Goal: Task Accomplishment & Management: Complete application form

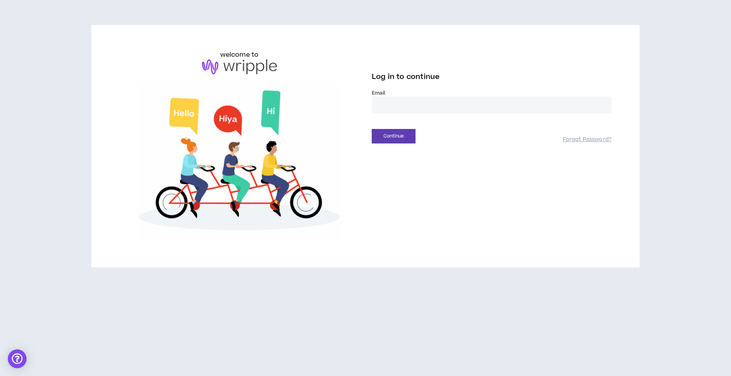
click at [388, 111] on input "email" at bounding box center [492, 105] width 240 height 17
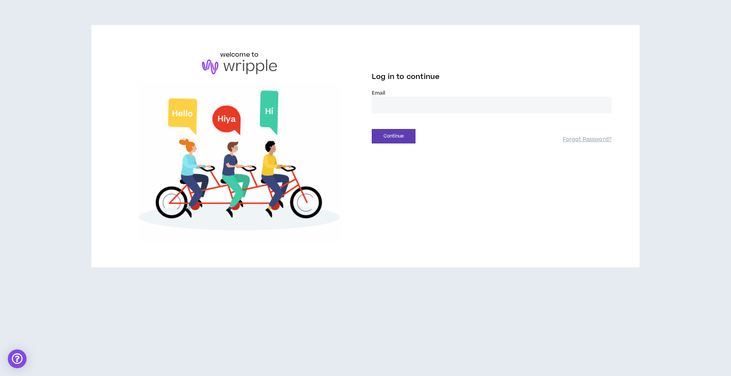
type input "**********"
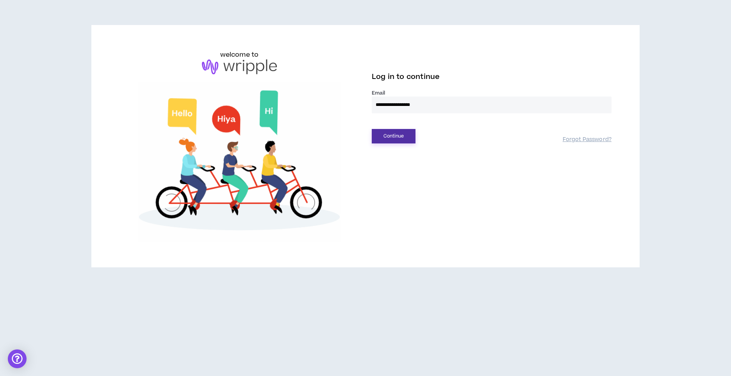
click at [398, 139] on button "Continue" at bounding box center [394, 136] width 44 height 14
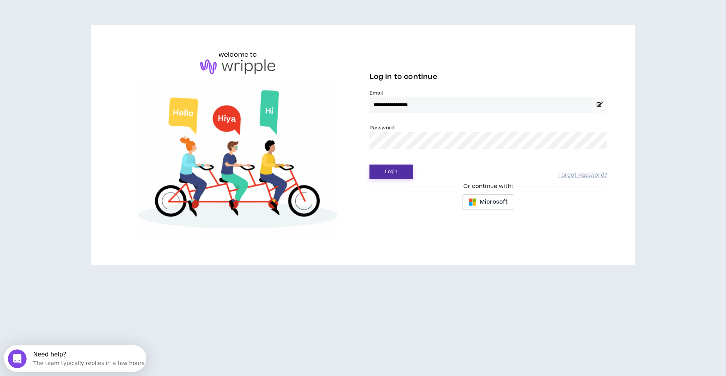
click at [384, 169] on button "Login" at bounding box center [391, 171] width 44 height 14
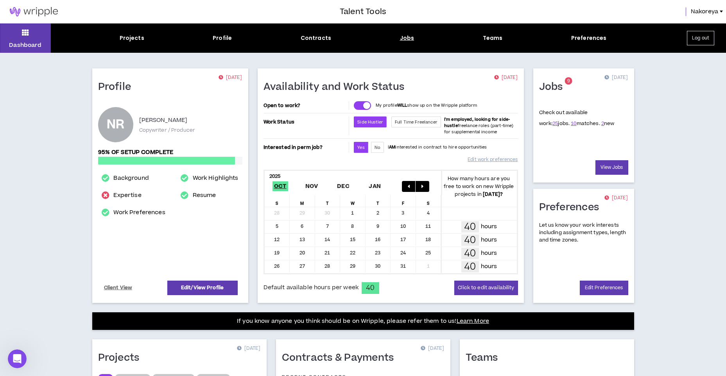
click at [412, 39] on div "Jobs" at bounding box center [407, 38] width 14 height 8
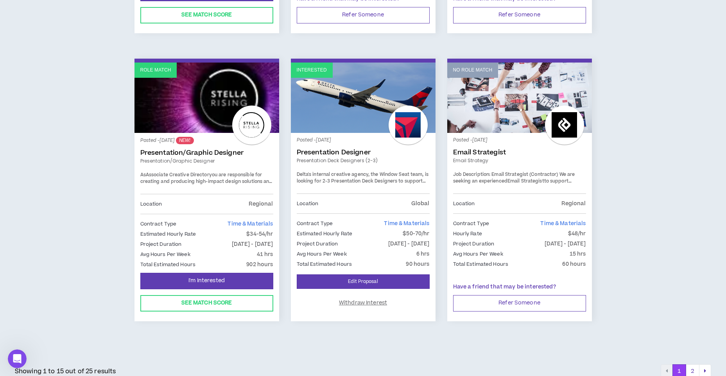
scroll to position [1020, 0]
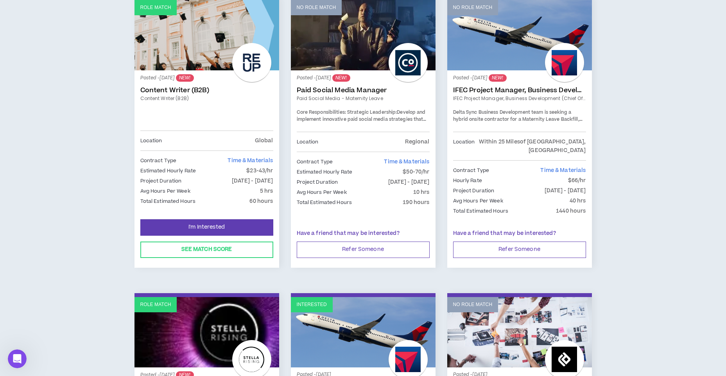
click at [565, 116] on span "Delta Sync Business Development team is seeking a hybrid onsite contractor for …" at bounding box center [517, 122] width 129 height 27
click at [508, 99] on link "IFEC Project Manager, Business Development (Chief of Staff)" at bounding box center [519, 98] width 133 height 7
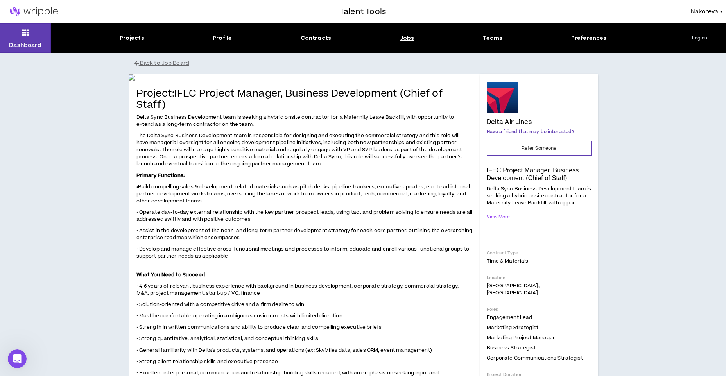
click at [57, 247] on div "Dashboard Projects Profile Contracts Jobs Teams Preferences Log out Back to Job…" at bounding box center [363, 358] width 726 height 670
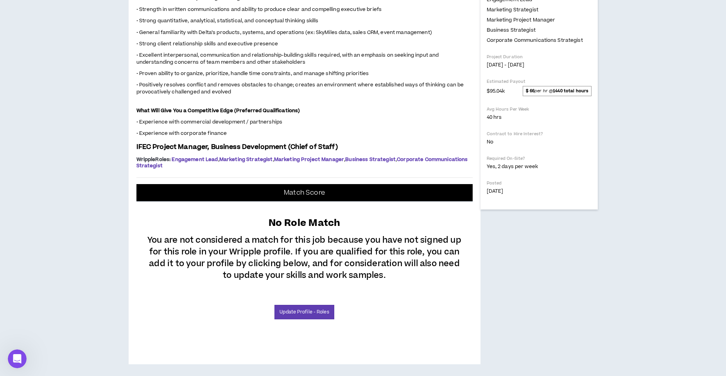
scroll to position [430, 0]
click at [286, 197] on p "Match Score" at bounding box center [304, 193] width 41 height 8
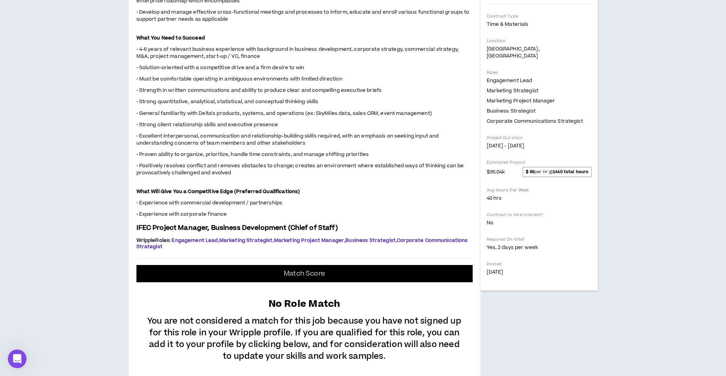
scroll to position [234, 0]
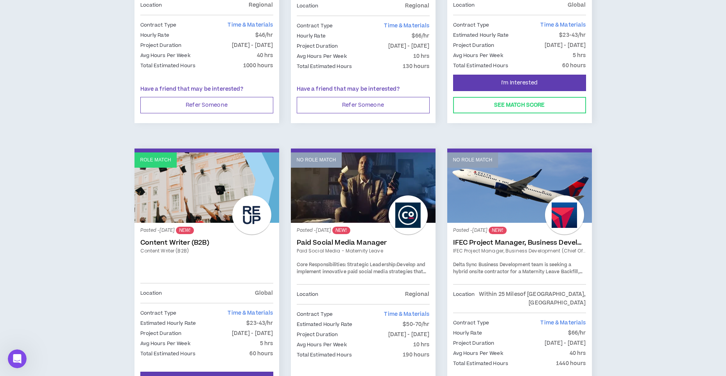
scroll to position [977, 0]
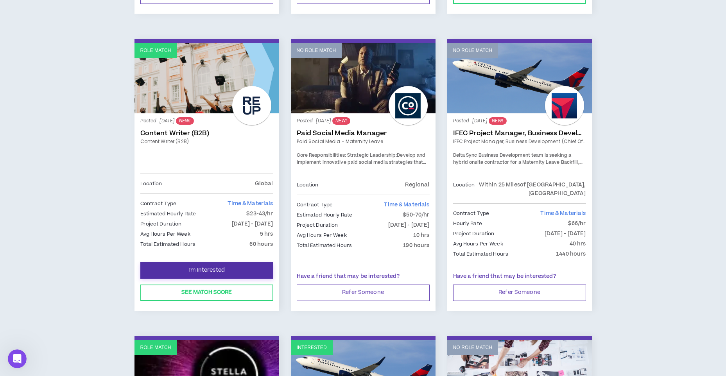
click at [186, 263] on button "I'm Interested" at bounding box center [206, 270] width 133 height 16
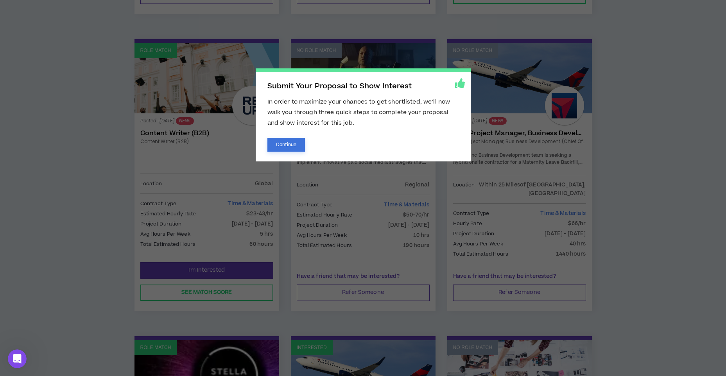
click at [303, 147] on button "Continue" at bounding box center [286, 145] width 38 height 14
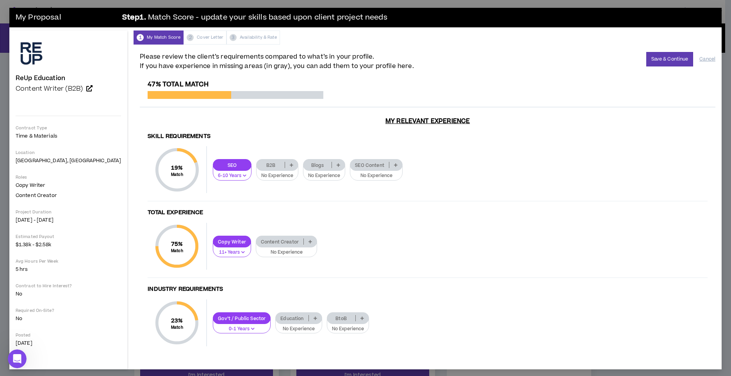
click at [304, 164] on p "Blogs" at bounding box center [318, 165] width 28 height 6
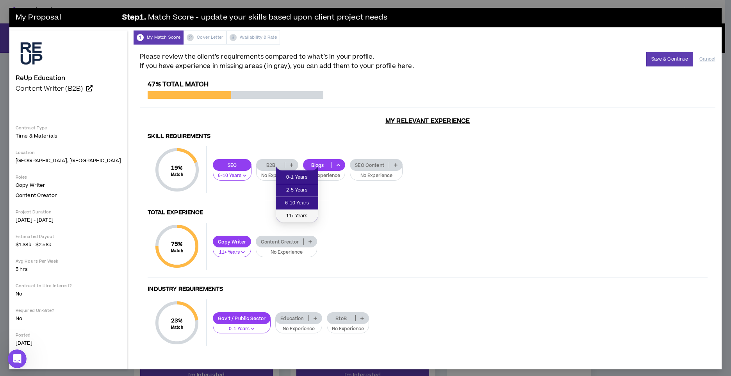
click at [292, 216] on span "11+ Years" at bounding box center [297, 216] width 33 height 9
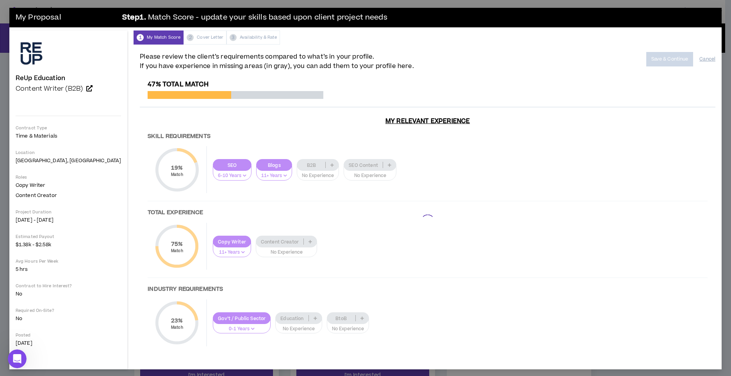
scroll to position [3, 0]
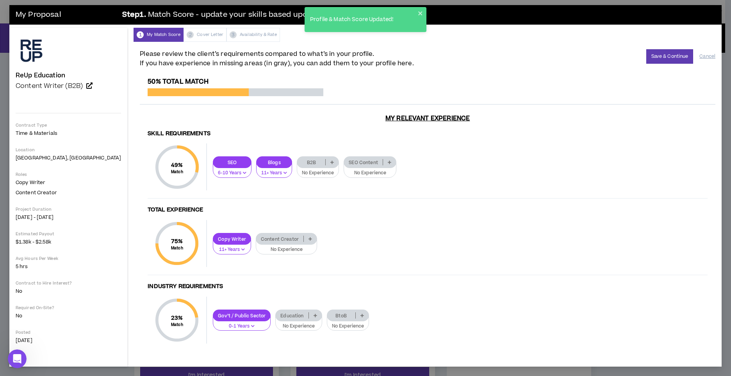
click at [256, 239] on p "Content Creator" at bounding box center [279, 239] width 47 height 6
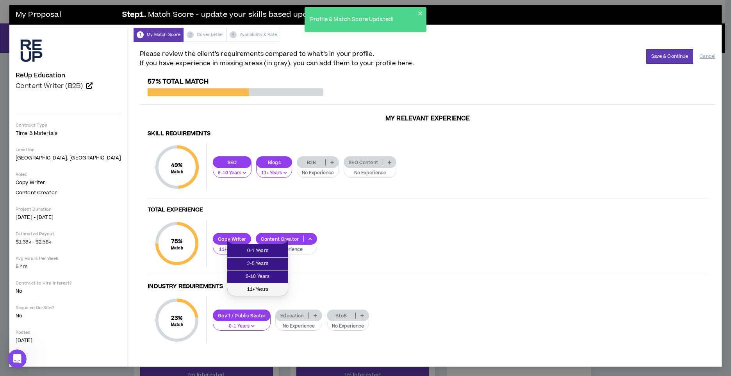
click at [253, 289] on span "11+ Years" at bounding box center [258, 289] width 52 height 9
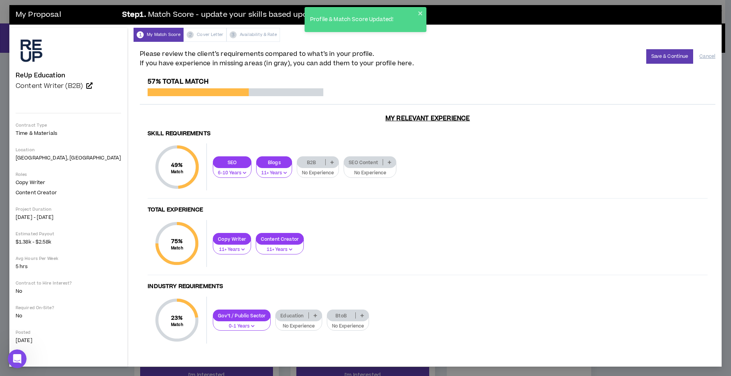
click at [297, 162] on p "B2B" at bounding box center [311, 162] width 28 height 6
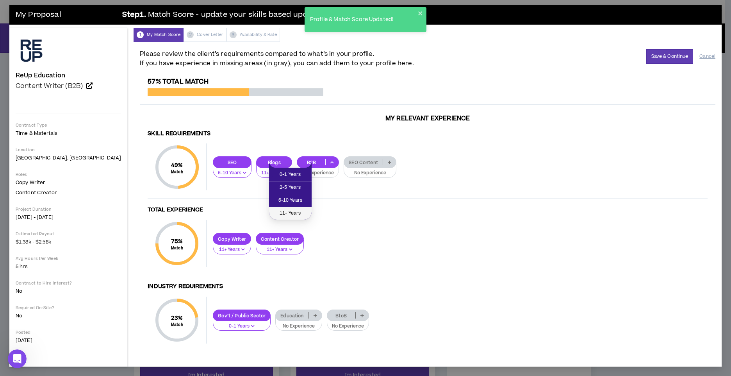
click at [282, 211] on span "11+ Years" at bounding box center [290, 213] width 33 height 9
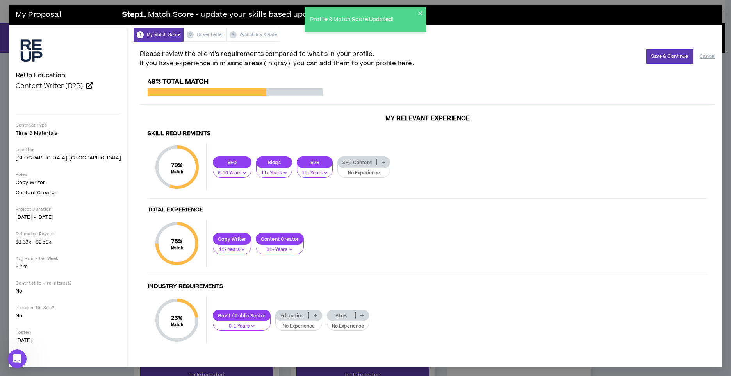
click at [338, 162] on p "SEO Content" at bounding box center [357, 162] width 39 height 6
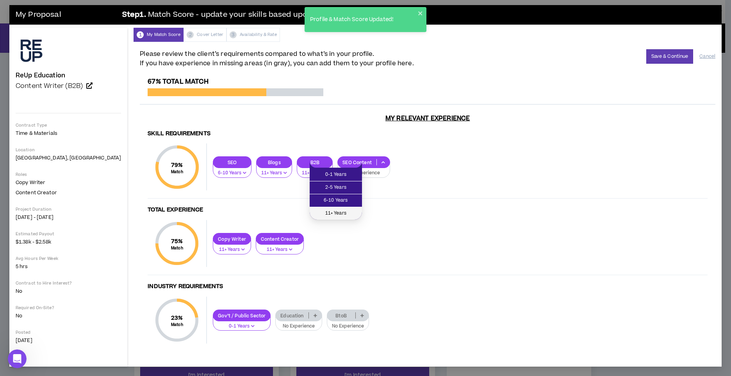
click at [333, 216] on span "11+ Years" at bounding box center [336, 213] width 43 height 9
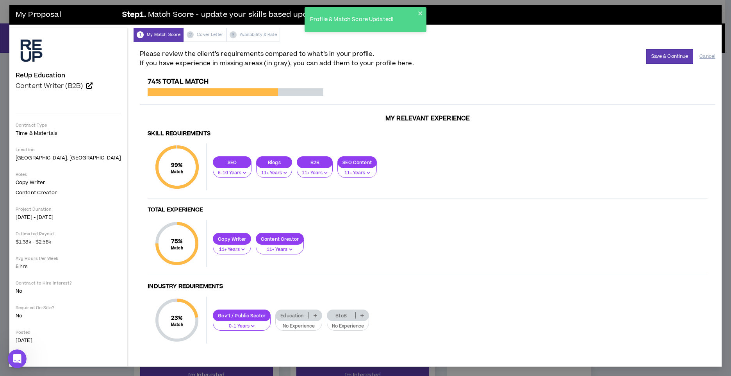
click at [327, 322] on button "No Experience" at bounding box center [348, 323] width 42 height 15
click at [315, 363] on span "11+ Years" at bounding box center [320, 366] width 33 height 9
click at [655, 60] on button "Save & Continue" at bounding box center [670, 56] width 47 height 14
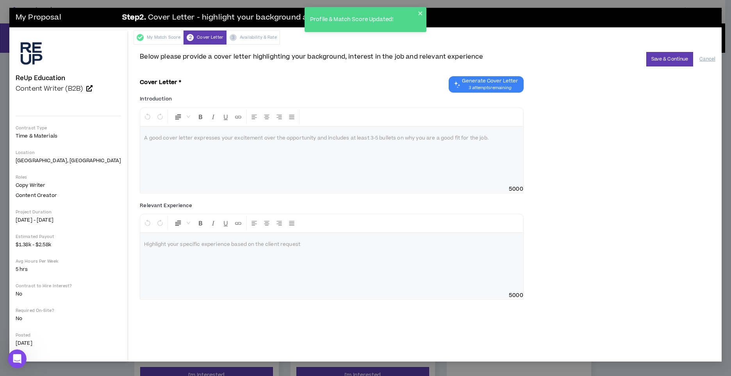
scroll to position [0, 0]
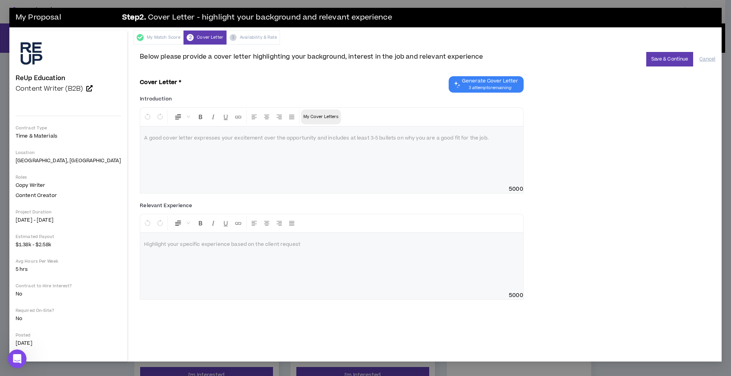
click at [307, 117] on p "My Cover Letters" at bounding box center [321, 117] width 35 height 8
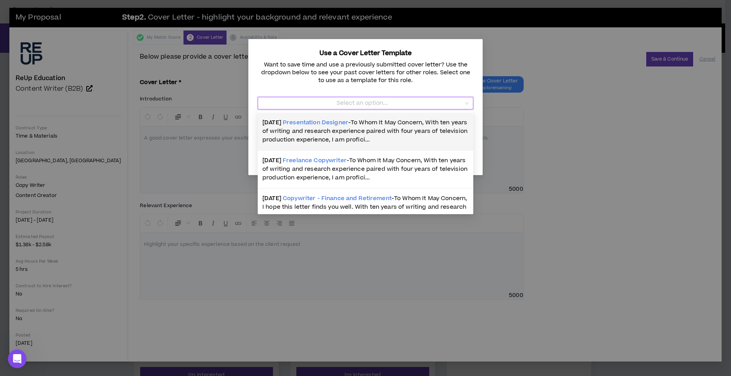
click at [317, 102] on input "Template" at bounding box center [363, 103] width 201 height 12
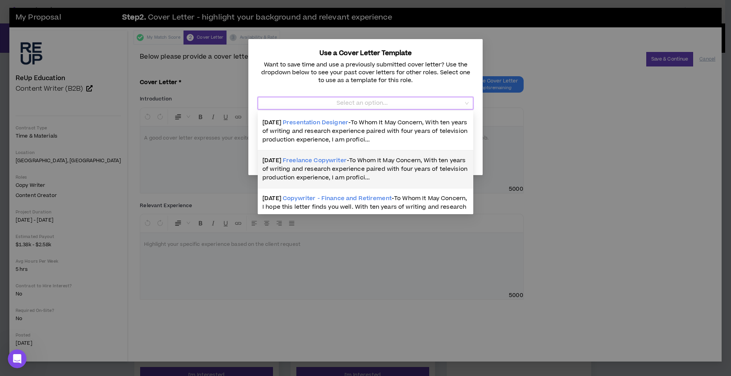
scroll to position [39, 0]
click at [308, 157] on span "Copywriter - Finance and Retirement" at bounding box center [337, 159] width 109 height 8
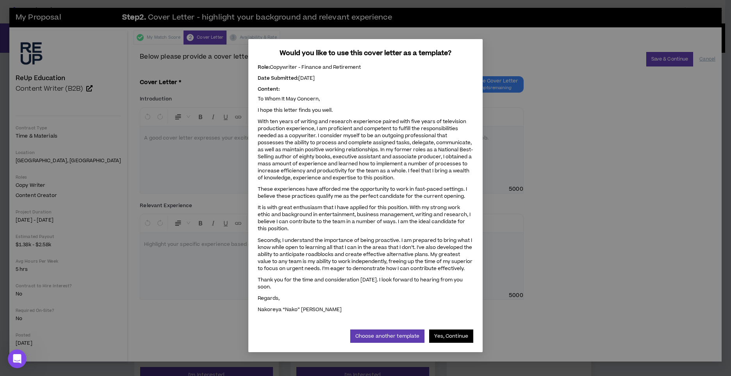
click at [451, 329] on button "Yes, Continue" at bounding box center [451, 335] width 44 height 13
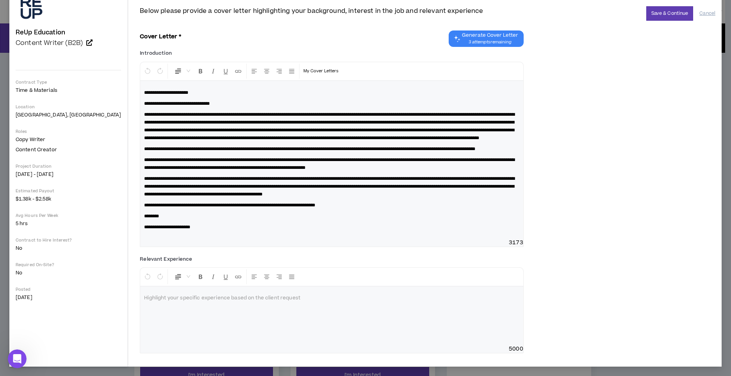
scroll to position [0, 0]
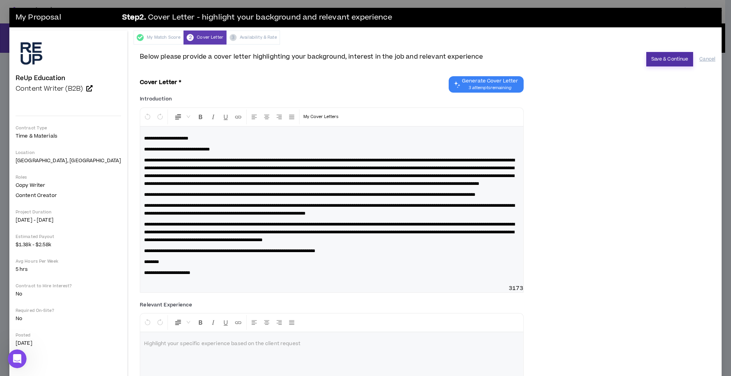
click at [665, 53] on button "Save & Continue" at bounding box center [670, 59] width 47 height 14
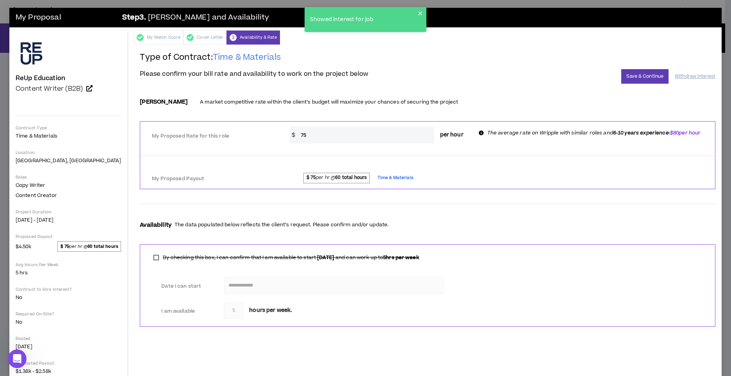
click at [297, 131] on input "75" at bounding box center [365, 135] width 137 height 17
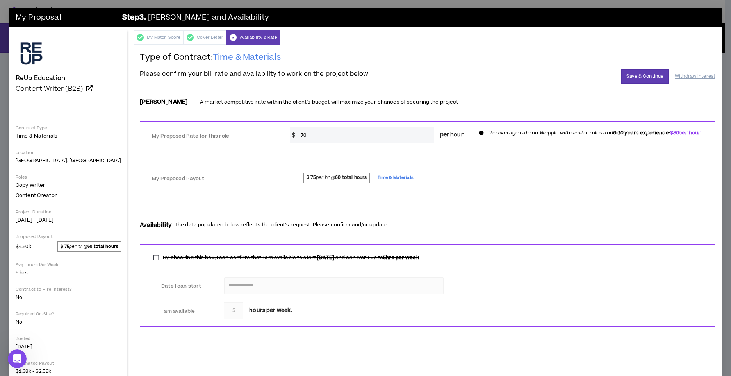
type input "7"
type input "65"
click at [511, 55] on h2 "Type of Contract: Time & Materials" at bounding box center [428, 60] width 576 height 17
click at [622, 79] on button "Save & Continue" at bounding box center [645, 76] width 47 height 14
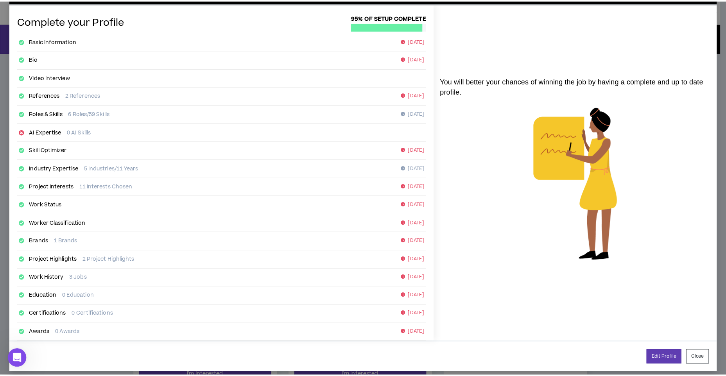
scroll to position [35, 0]
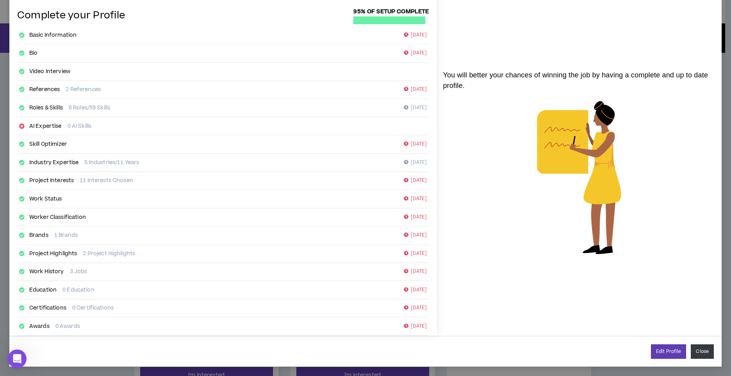
click at [694, 351] on button "Close" at bounding box center [702, 351] width 23 height 14
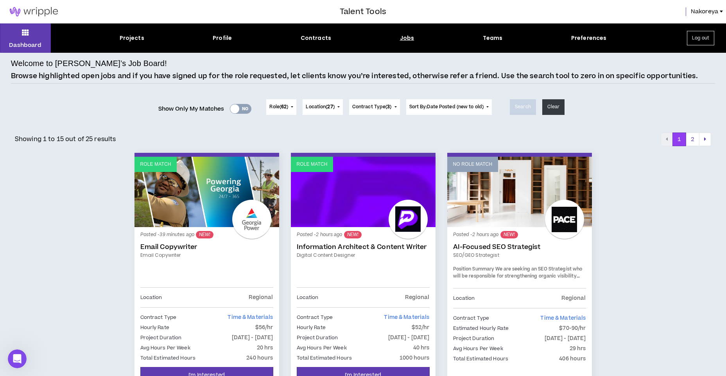
click at [409, 36] on div "Jobs" at bounding box center [407, 38] width 14 height 8
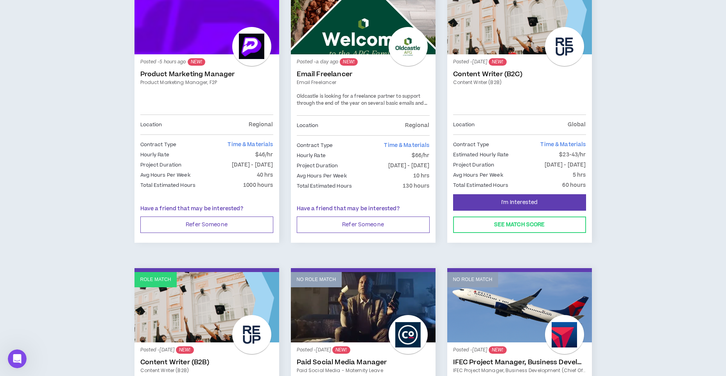
scroll to position [703, 0]
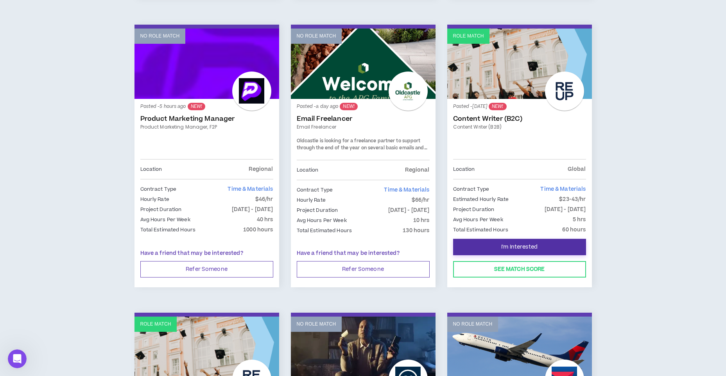
click at [503, 245] on span "I'm Interested" at bounding box center [519, 246] width 36 height 7
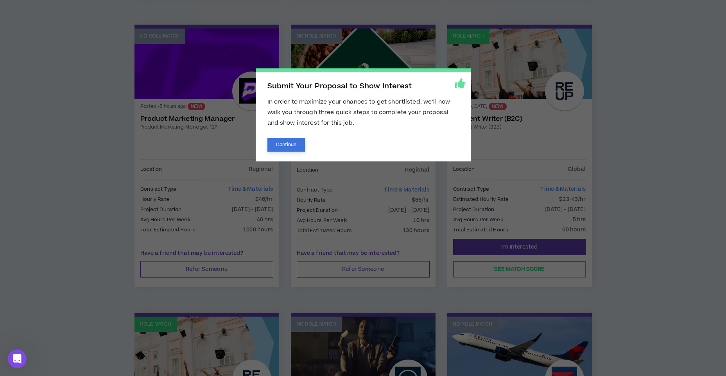
click at [292, 145] on button "Continue" at bounding box center [286, 145] width 38 height 14
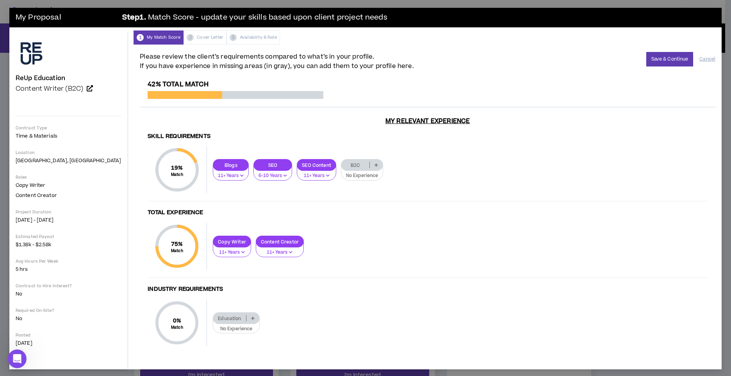
scroll to position [3, 0]
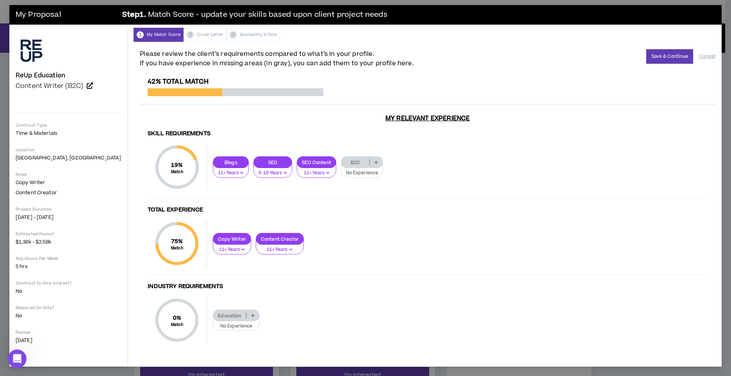
click at [213, 315] on p "Education" at bounding box center [229, 316] width 32 height 6
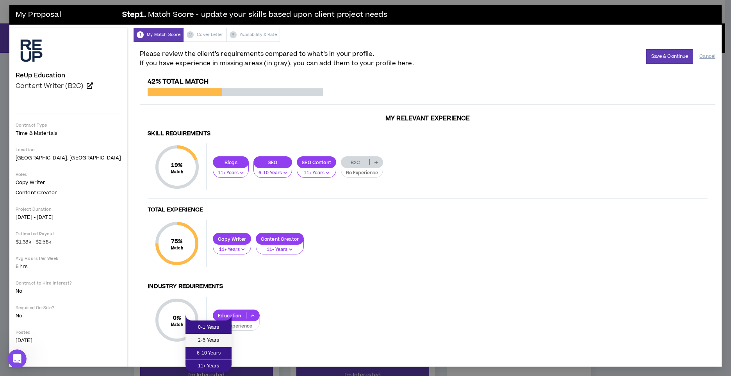
click at [203, 341] on span "2-5 Years" at bounding box center [208, 340] width 37 height 9
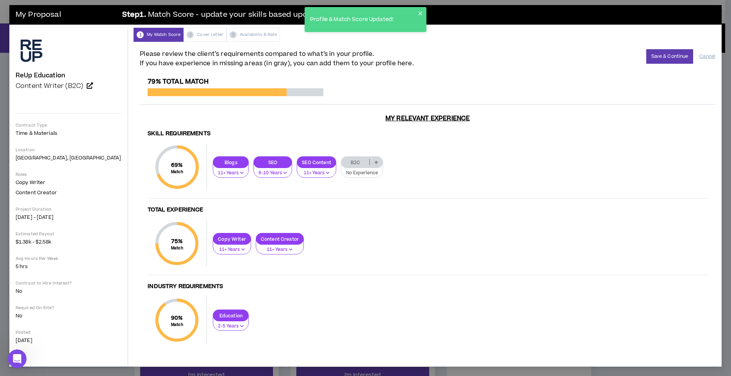
click at [341, 160] on p "B2C" at bounding box center [355, 162] width 28 height 6
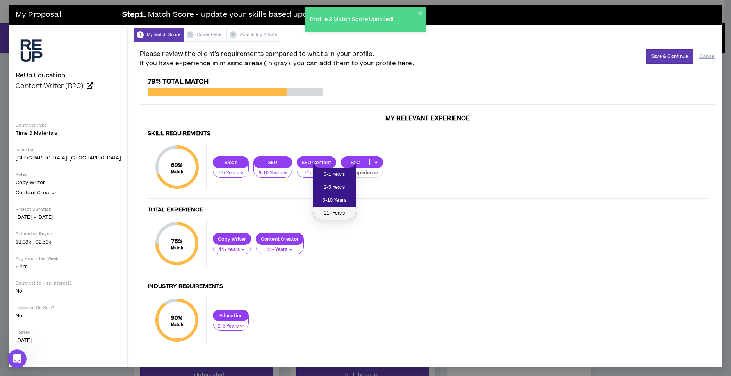
click at [338, 211] on span "11+ Years" at bounding box center [334, 213] width 33 height 9
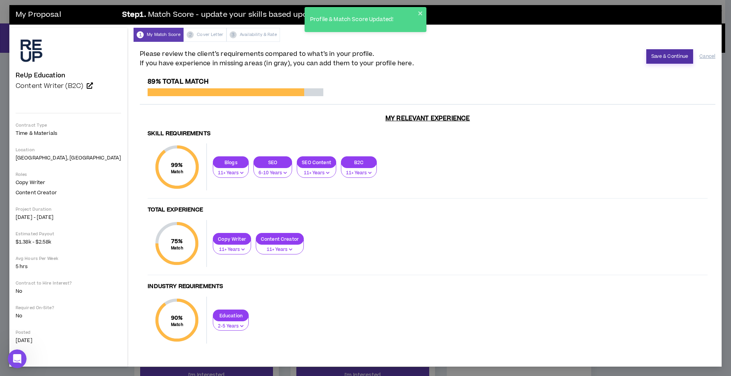
click at [652, 57] on button "Save & Continue" at bounding box center [670, 56] width 47 height 14
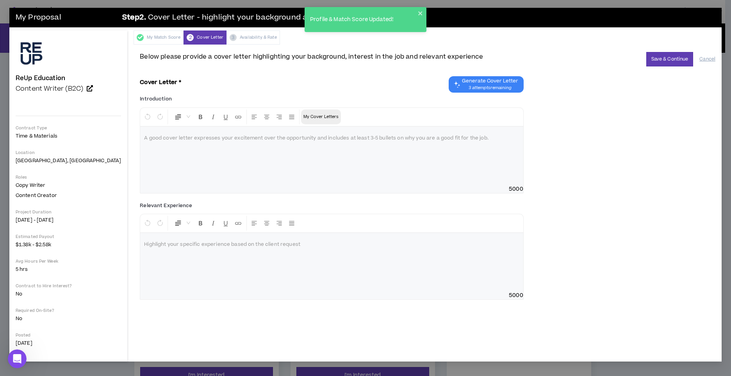
click at [304, 113] on p "My Cover Letters" at bounding box center [321, 117] width 35 height 8
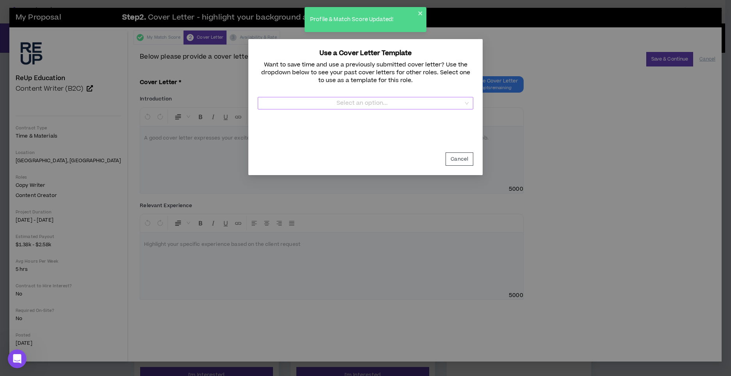
click at [350, 102] on input "Template" at bounding box center [363, 103] width 201 height 12
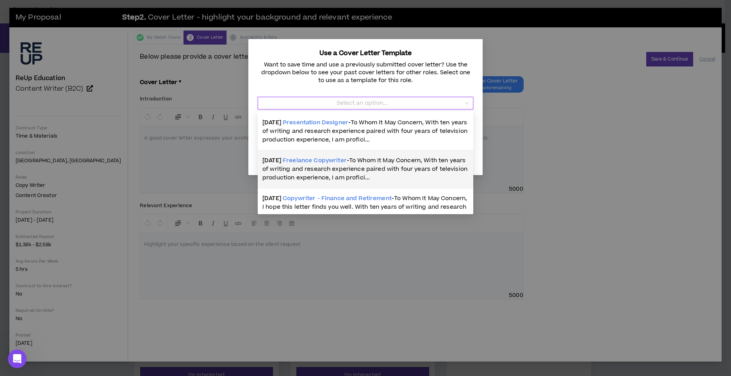
click at [341, 175] on span "To Whom It May Concern, With ten years of writing and research experience paire…" at bounding box center [365, 168] width 205 height 25
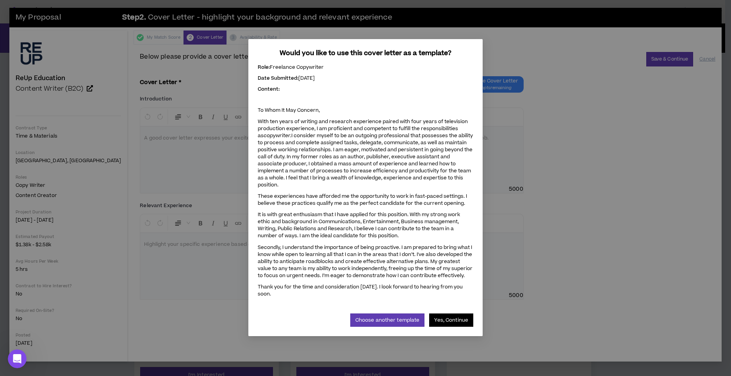
click at [449, 313] on button "Yes, Continue" at bounding box center [451, 319] width 44 height 13
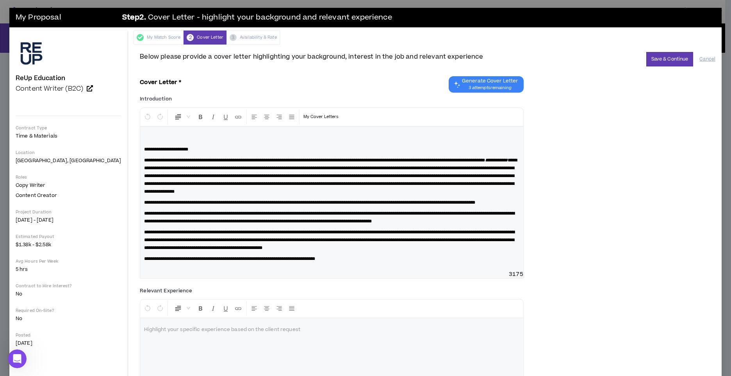
scroll to position [39, 0]
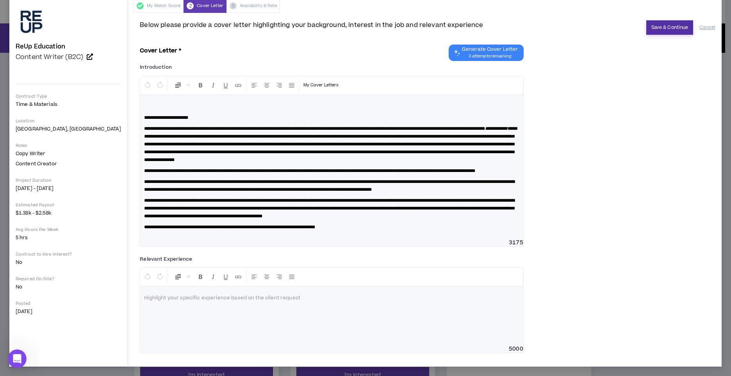
drag, startPoint x: 680, startPoint y: 14, endPoint x: 675, endPoint y: 17, distance: 5.8
click at [676, 20] on button "Save & Continue" at bounding box center [670, 27] width 47 height 14
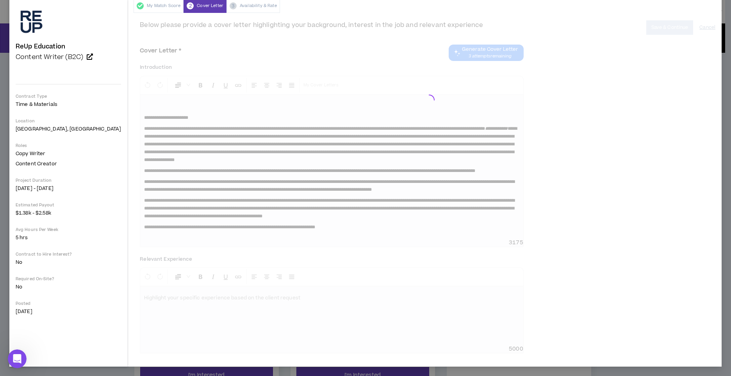
scroll to position [23, 0]
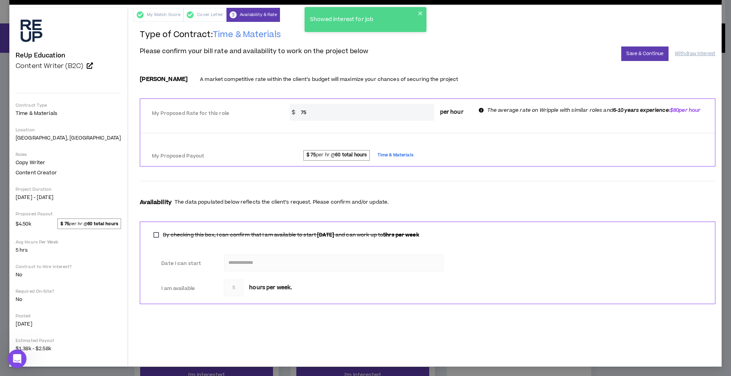
click at [645, 27] on div "**********" at bounding box center [428, 194] width 588 height 345
click at [295, 327] on div "**********" at bounding box center [428, 194] width 588 height 345
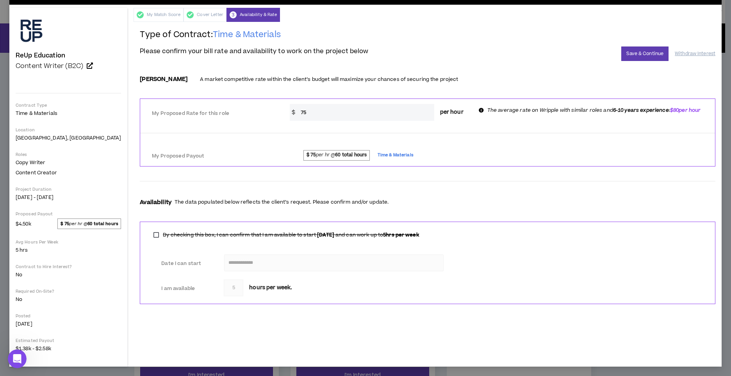
scroll to position [0, 0]
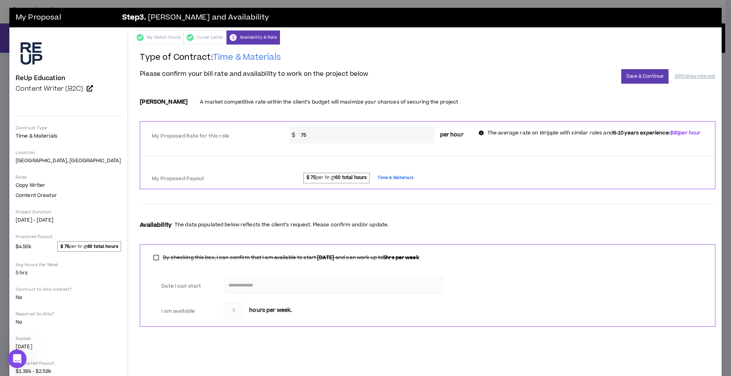
click at [603, 1] on div "My Proposal Step 3 . [PERSON_NAME] and Availability ReUp Education Content Writ…" at bounding box center [365, 188] width 731 height 376
click at [601, 8] on div "My Proposal Step 3 . [PERSON_NAME] and Availability" at bounding box center [365, 18] width 713 height 20
click at [639, 73] on button "Save & Continue" at bounding box center [645, 76] width 47 height 14
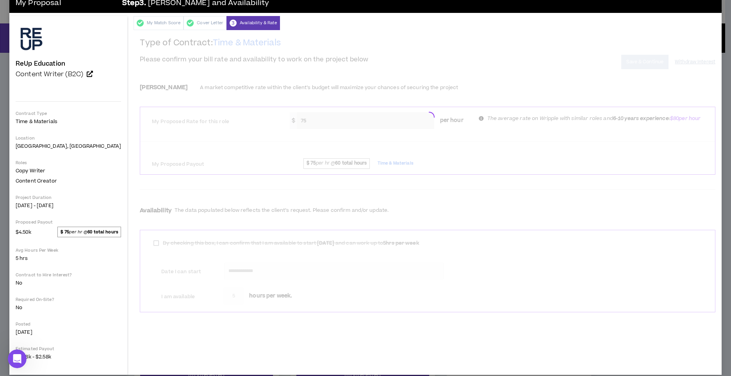
scroll to position [23, 0]
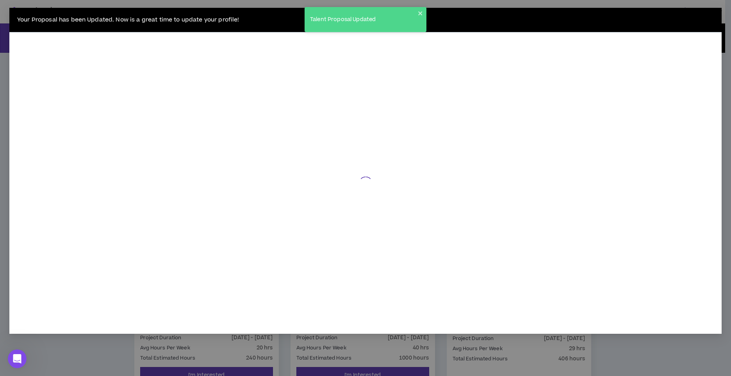
scroll to position [15, 0]
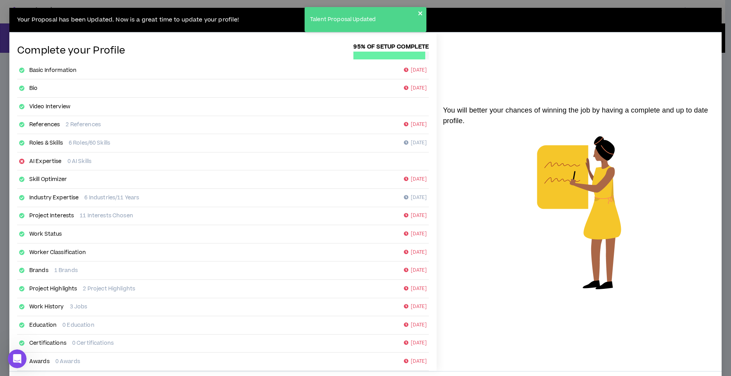
click at [422, 12] on icon "close" at bounding box center [420, 13] width 4 height 4
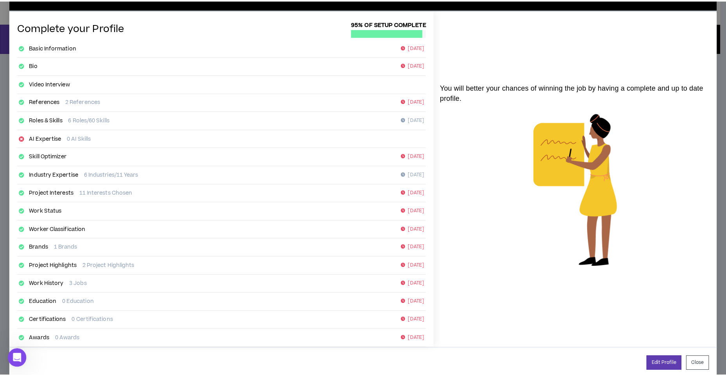
scroll to position [35, 0]
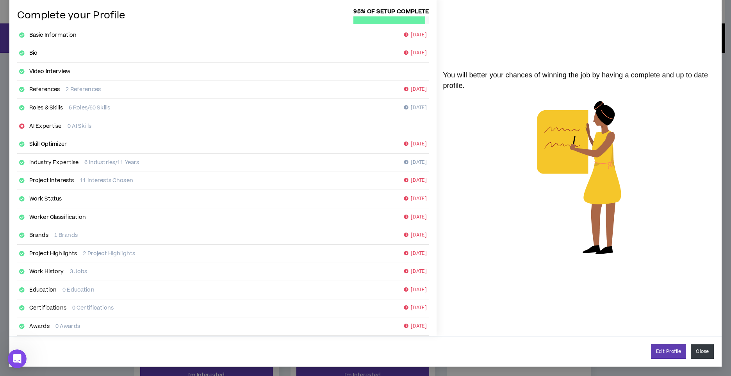
click at [702, 348] on button "Close" at bounding box center [702, 351] width 23 height 14
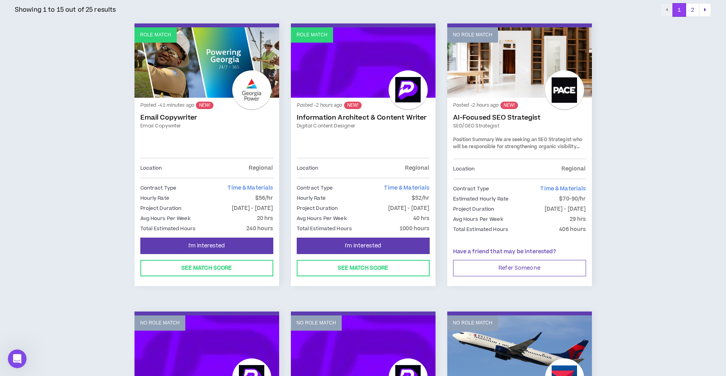
scroll to position [117, 0]
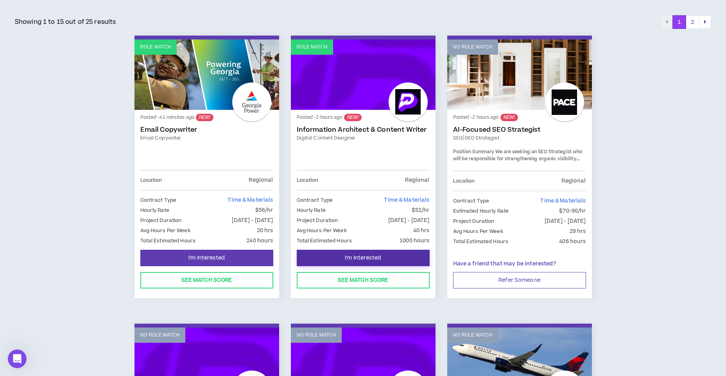
click at [359, 253] on button "I'm Interested" at bounding box center [363, 258] width 133 height 16
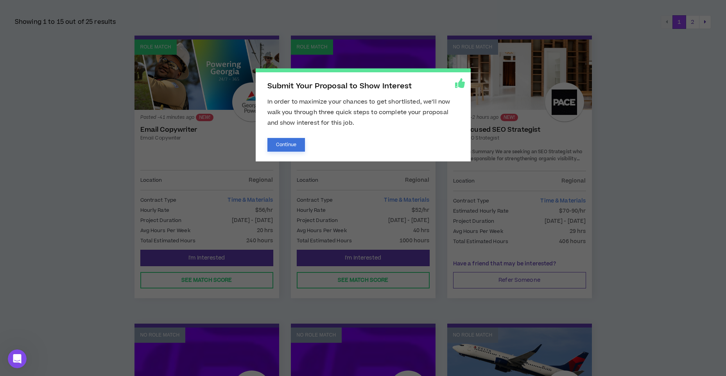
click at [288, 140] on button "Continue" at bounding box center [286, 145] width 38 height 14
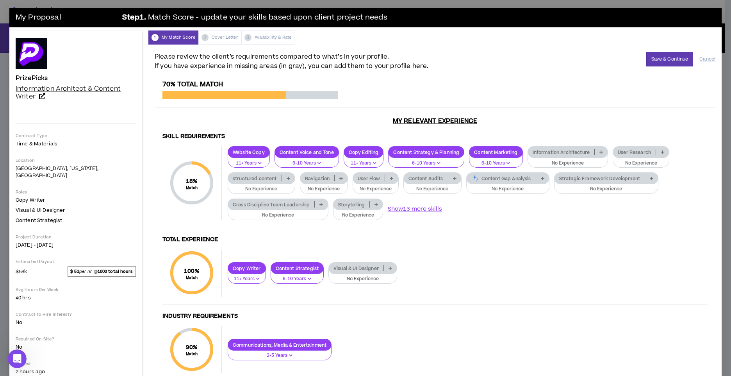
click at [54, 89] on span "Information Architect & Content Writer" at bounding box center [68, 92] width 105 height 17
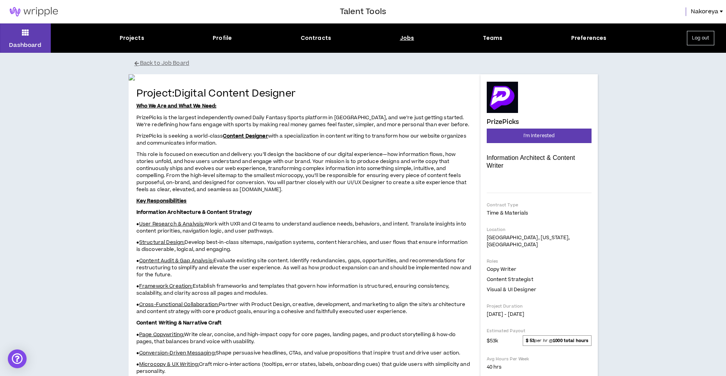
click at [402, 39] on div "Jobs" at bounding box center [407, 38] width 14 height 8
click at [175, 60] on button "Back to Job Board" at bounding box center [368, 64] width 469 height 14
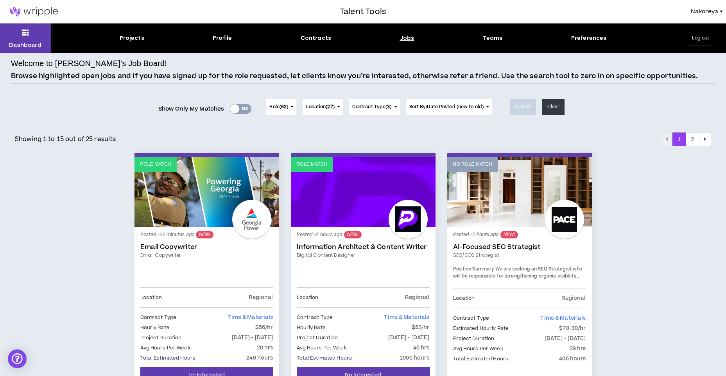
click at [213, 225] on link "Role Match" at bounding box center [206, 192] width 145 height 70
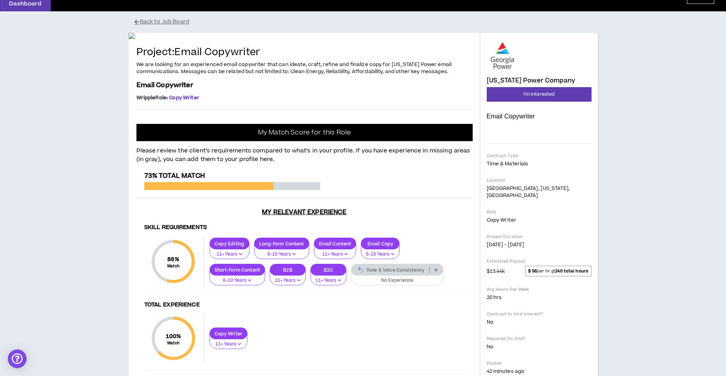
scroll to position [117, 0]
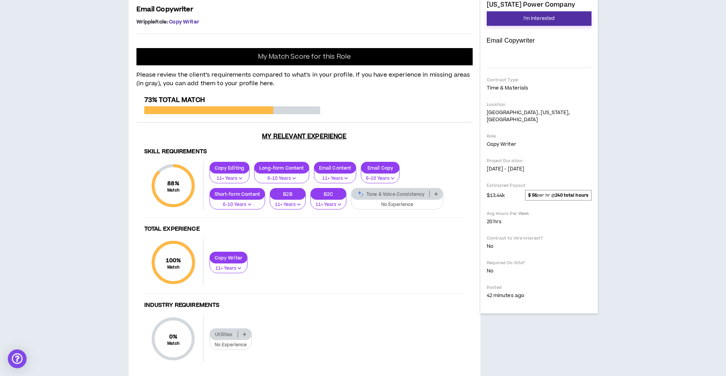
click at [501, 18] on button "I'm Interested" at bounding box center [538, 18] width 105 height 14
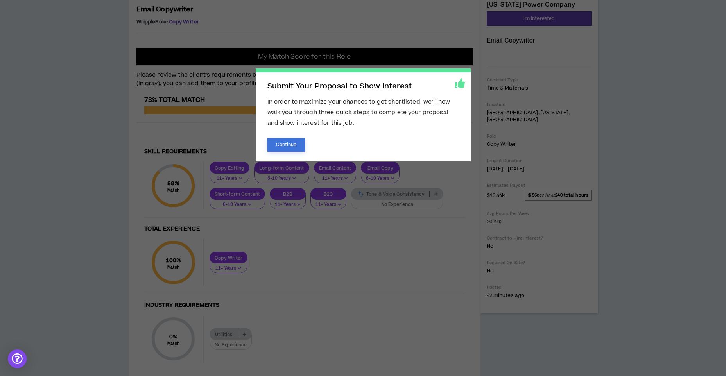
click at [279, 140] on button "Continue" at bounding box center [286, 145] width 38 height 14
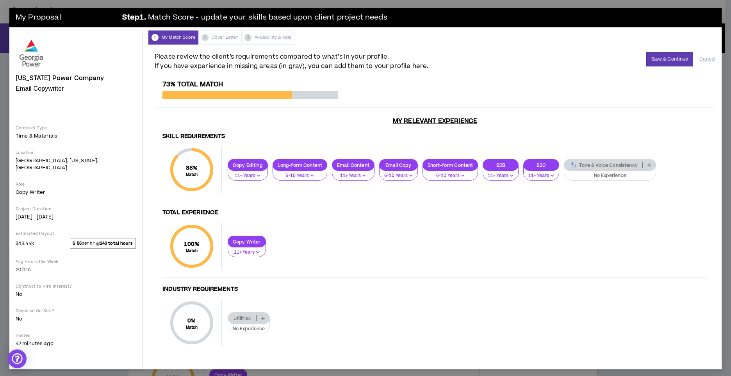
click at [583, 163] on p "Tone & Voice Consistency" at bounding box center [604, 165] width 78 height 6
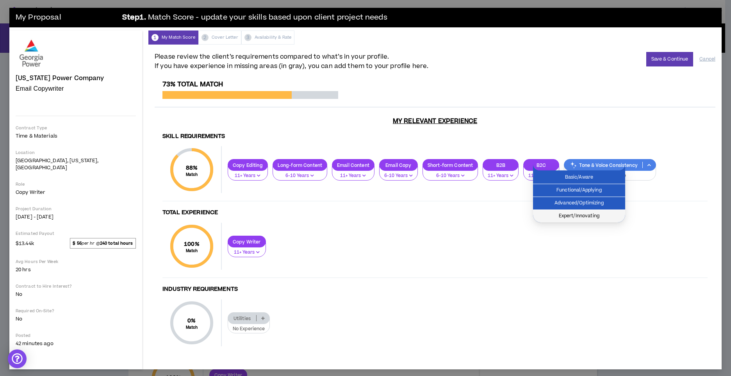
click at [579, 215] on span "Expert/Innovating" at bounding box center [579, 216] width 83 height 9
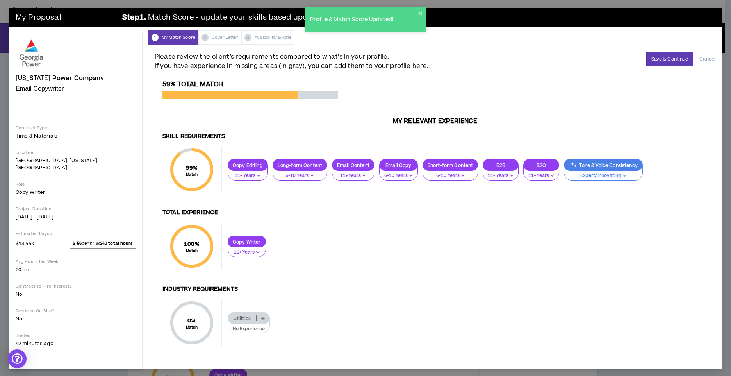
scroll to position [3, 0]
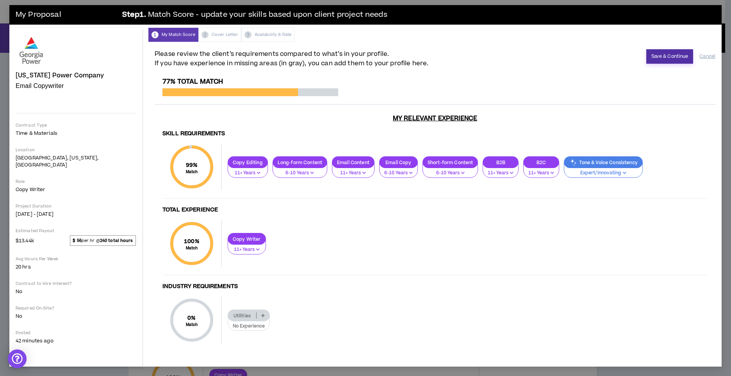
click at [670, 61] on button "Save & Continue" at bounding box center [670, 56] width 47 height 14
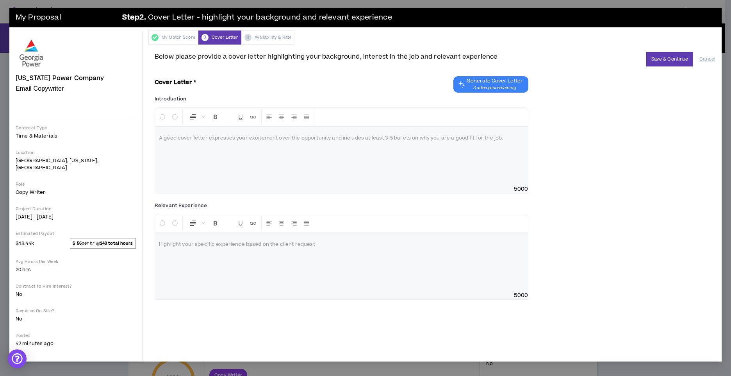
scroll to position [0, 0]
click at [318, 113] on p "My Cover Letters" at bounding box center [335, 117] width 35 height 8
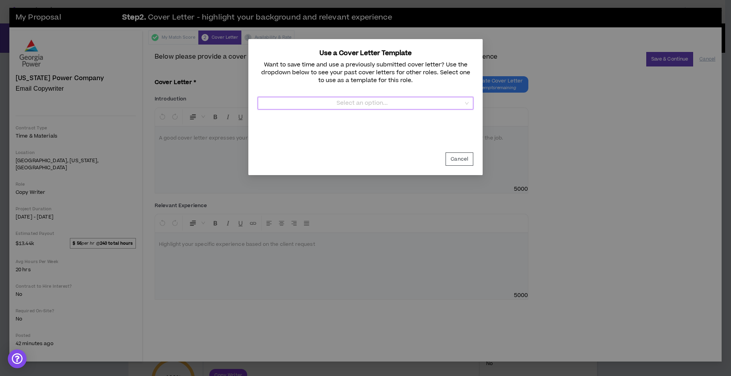
click at [359, 100] on input "Template" at bounding box center [363, 103] width 201 height 12
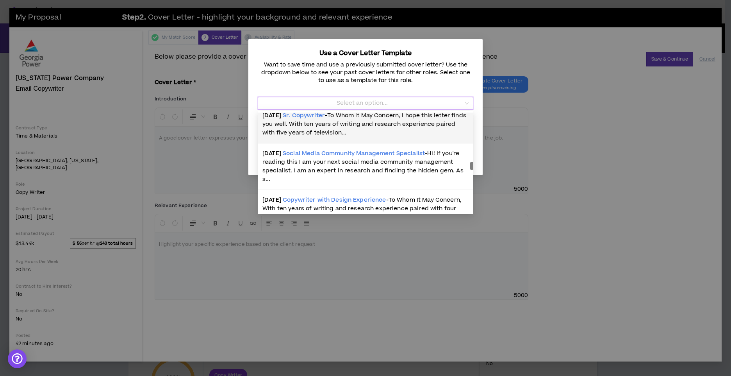
scroll to position [156, 0]
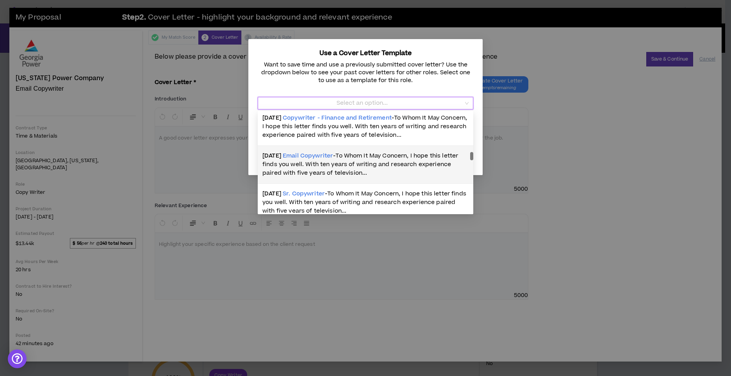
click at [327, 164] on span "To Whom It May Concern, I hope this letter finds you well. With ten years of wr…" at bounding box center [361, 164] width 196 height 25
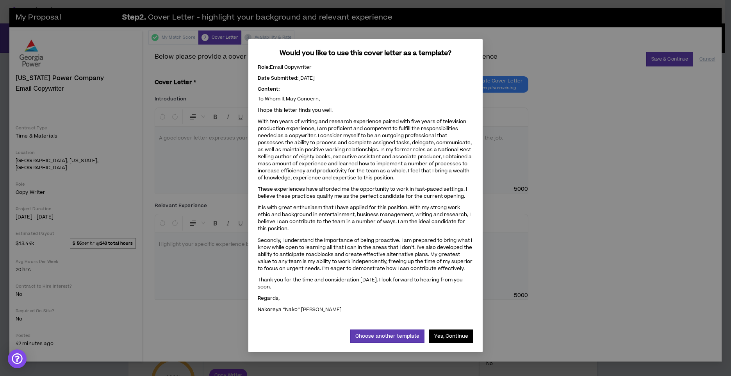
click at [465, 329] on button "Yes, Continue" at bounding box center [451, 335] width 44 height 13
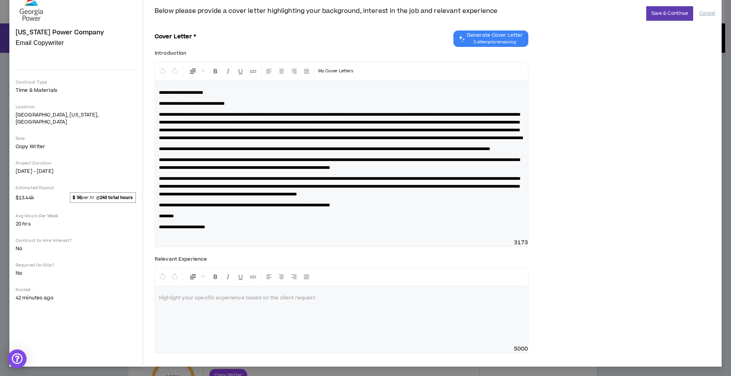
scroll to position [61, 0]
click at [211, 323] on div at bounding box center [341, 315] width 373 height 59
click at [647, 52] on div "**********" at bounding box center [435, 150] width 561 height 206
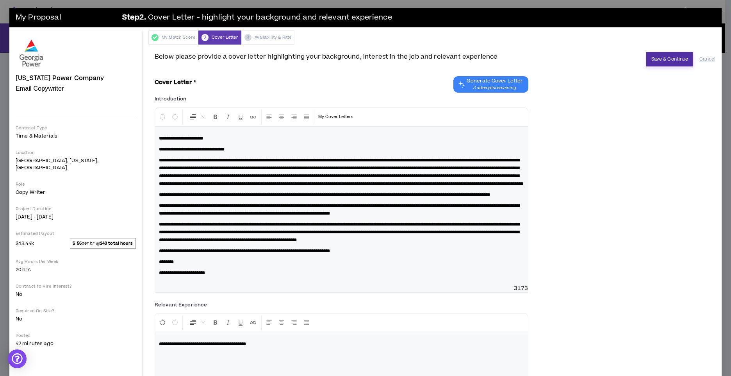
click at [656, 60] on button "Save & Continue" at bounding box center [670, 59] width 47 height 14
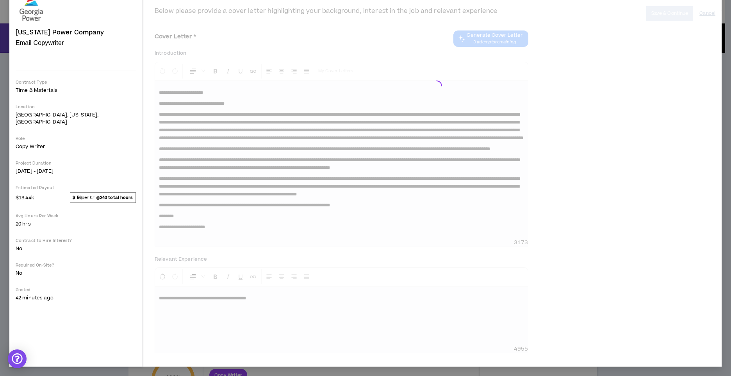
scroll to position [8, 0]
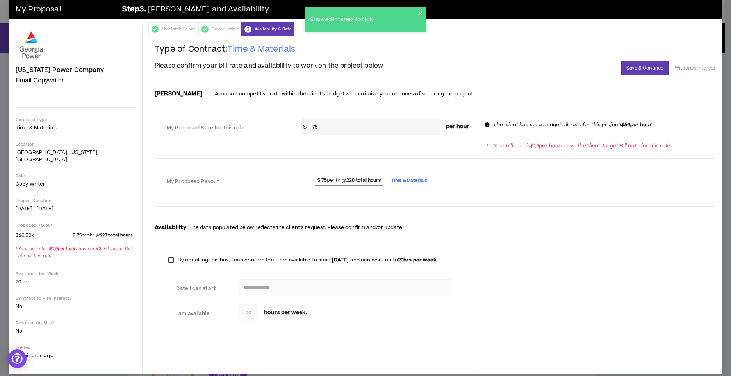
click at [346, 130] on input "75" at bounding box center [374, 126] width 132 height 17
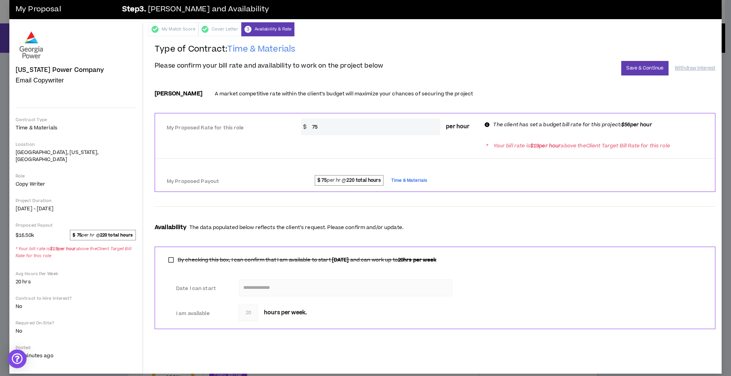
type input "7"
type input "45"
click at [467, 75] on div "Please confirm your bill rate and availability to work on the project below Sav…" at bounding box center [435, 68] width 561 height 14
click at [633, 66] on button "Save & Continue" at bounding box center [645, 68] width 47 height 14
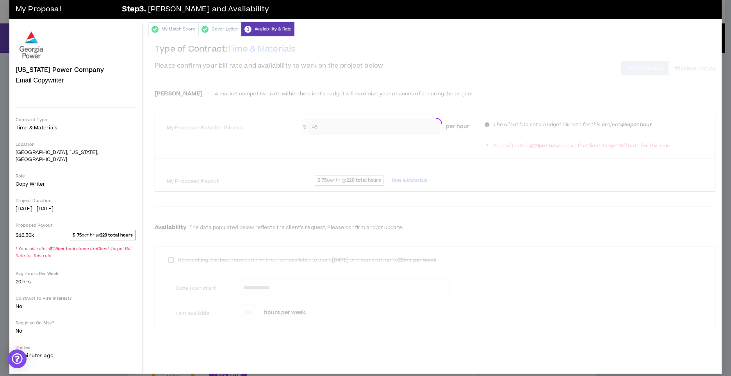
scroll to position [0, 0]
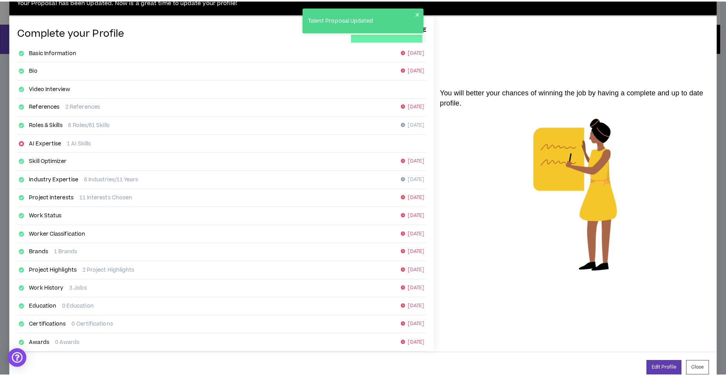
scroll to position [35, 0]
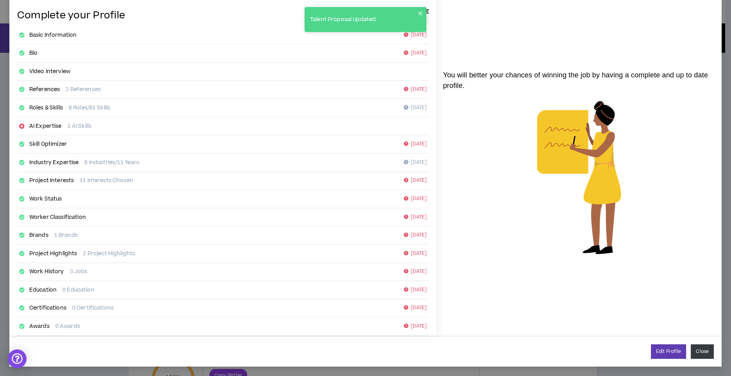
click at [694, 350] on button "Close" at bounding box center [702, 351] width 23 height 14
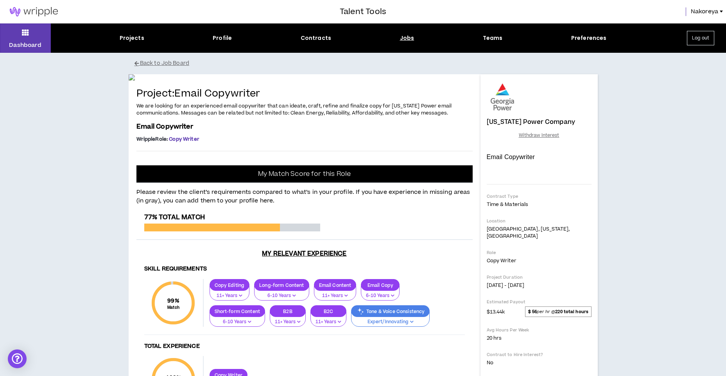
click at [408, 40] on div "Jobs" at bounding box center [407, 38] width 14 height 8
